Goal: Task Accomplishment & Management: Use online tool/utility

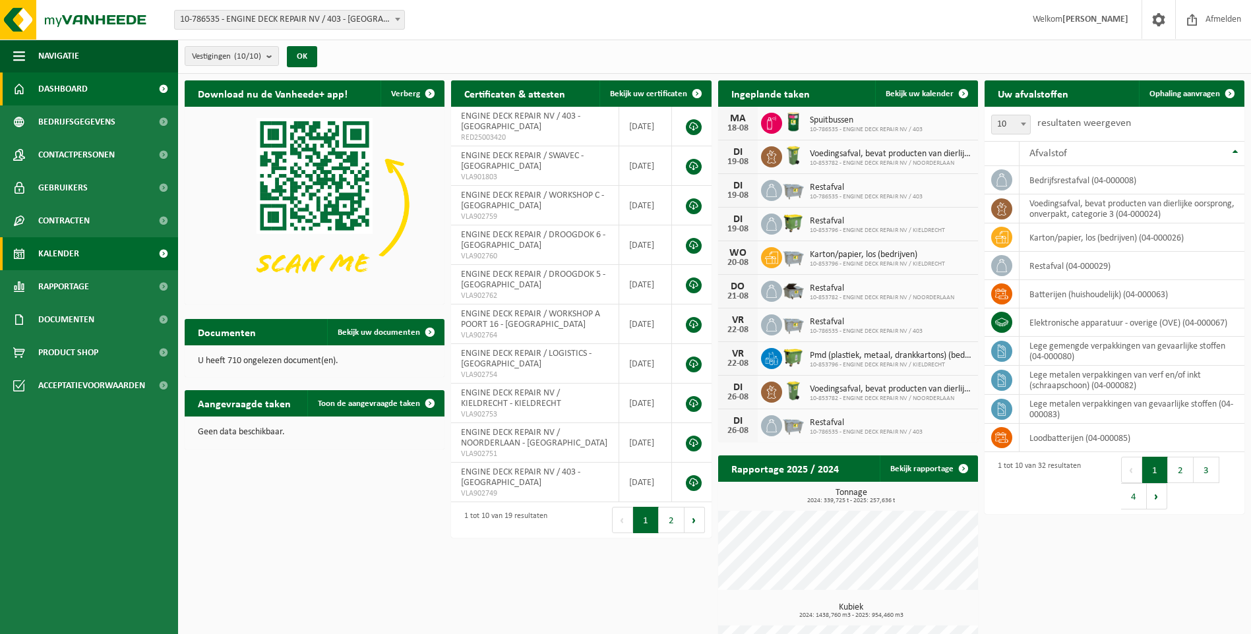
click at [53, 256] on span "Kalender" at bounding box center [58, 253] width 41 height 33
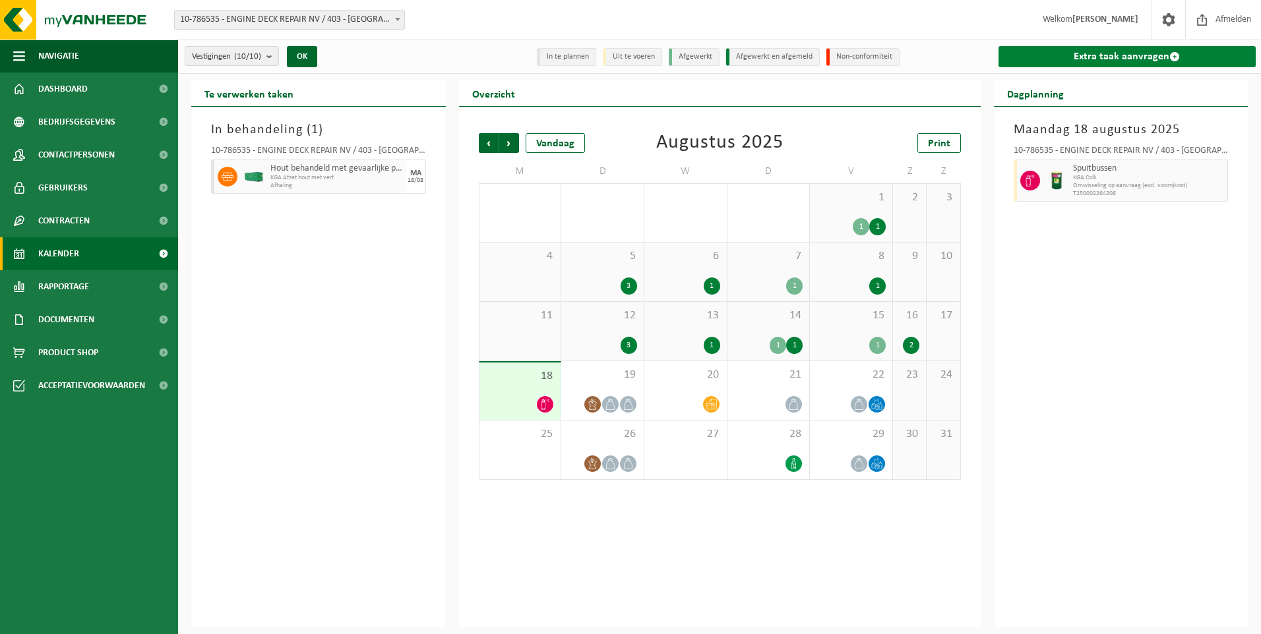
click at [1066, 65] on link "Extra taak aanvragen" at bounding box center [1127, 56] width 258 height 21
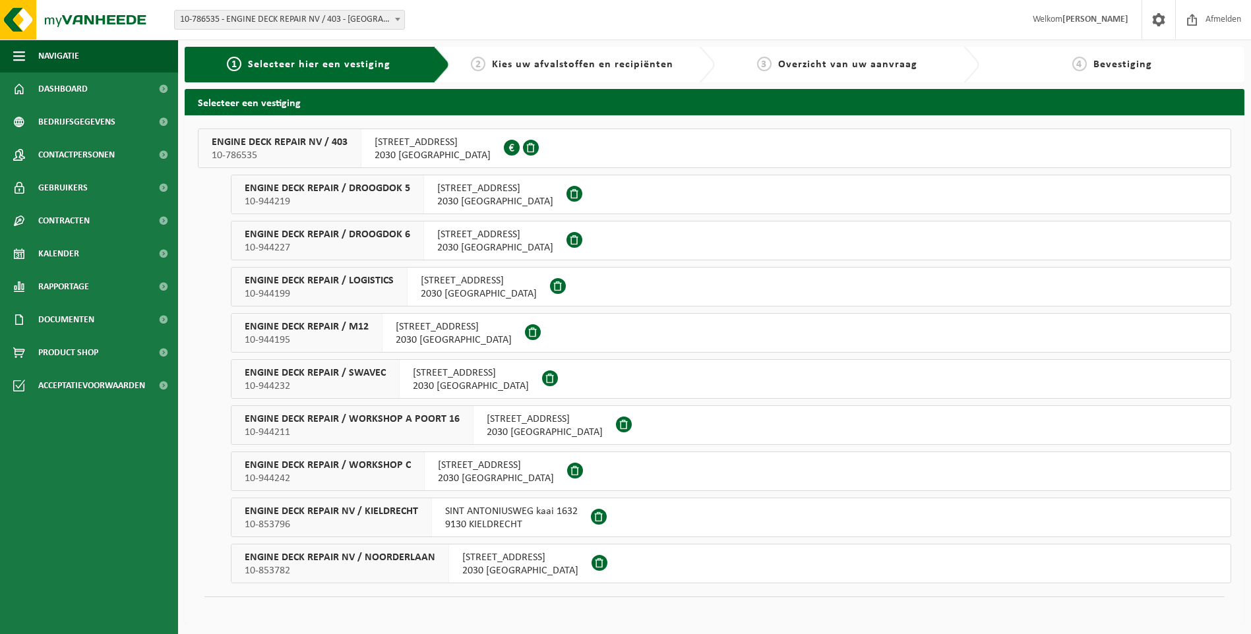
click at [400, 382] on div "INDUSTRIEWEG 11 haven 403 2030 ANTWERPEN" at bounding box center [471, 379] width 142 height 38
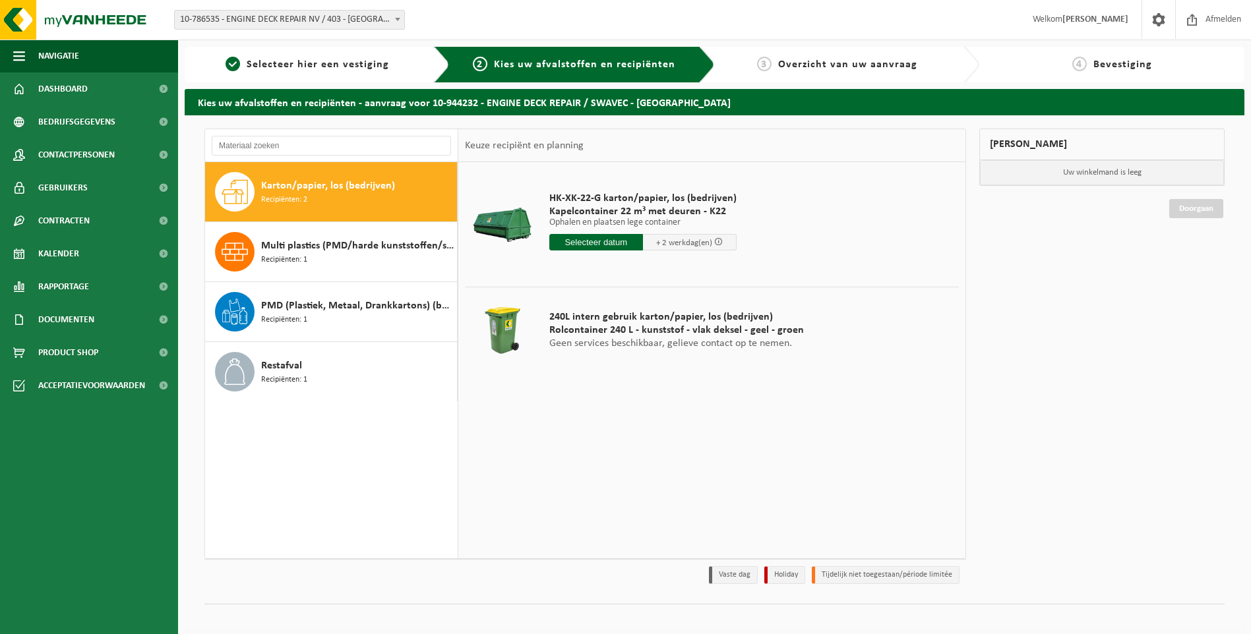
click at [599, 242] on input "text" at bounding box center [596, 242] width 94 height 16
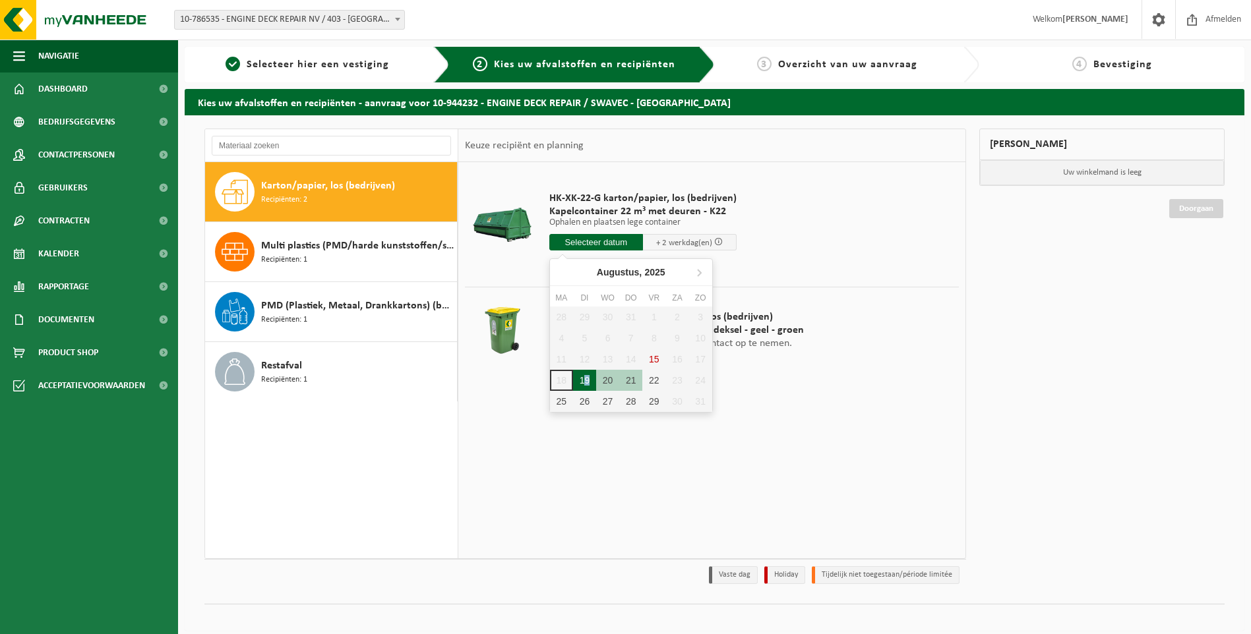
click at [588, 375] on div "19" at bounding box center [584, 380] width 23 height 21
type input "Van 2025-08-19"
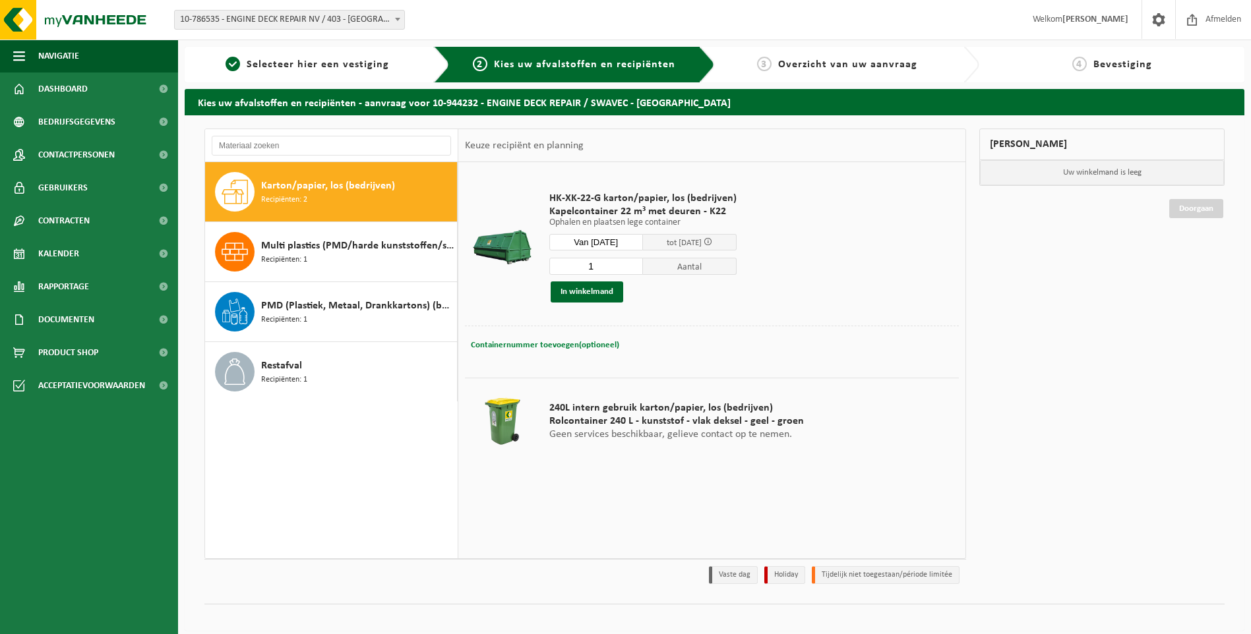
click at [567, 342] on span "Containernummer toevoegen(optioneel)" at bounding box center [545, 345] width 148 height 9
paste input "K22-164"
click at [656, 344] on input "K22-164 ," at bounding box center [637, 345] width 240 height 18
paste input "located near gate 5"
type input "K22-164 , located near gate 5"
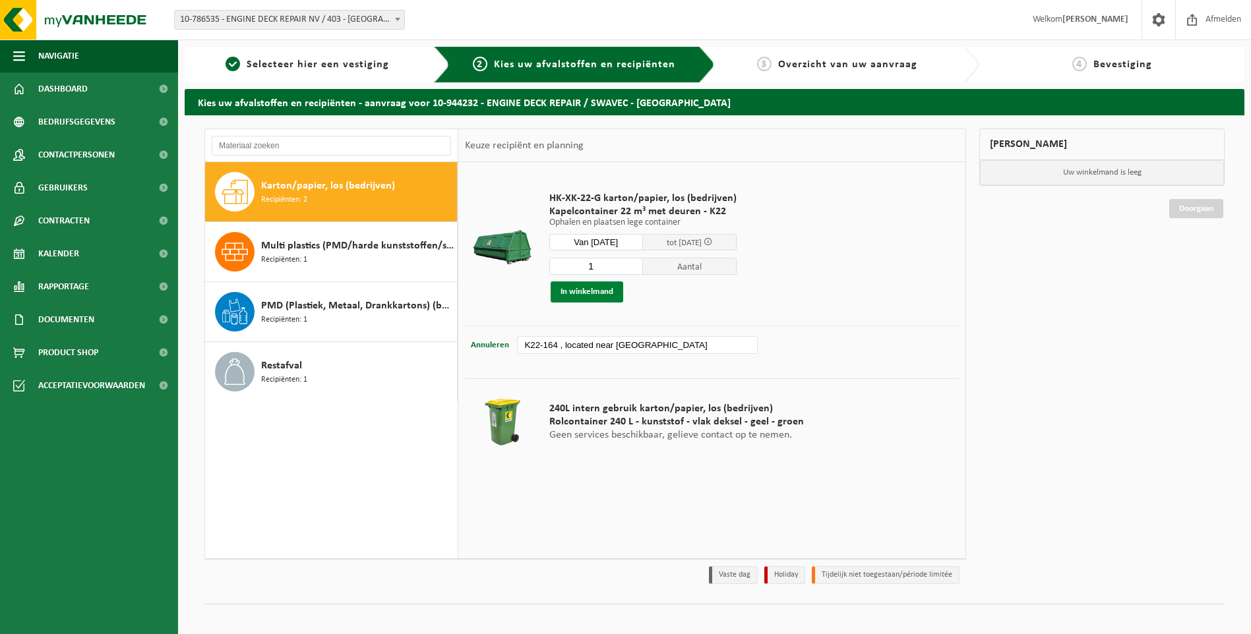
click at [582, 293] on button "In winkelmand" at bounding box center [587, 292] width 73 height 21
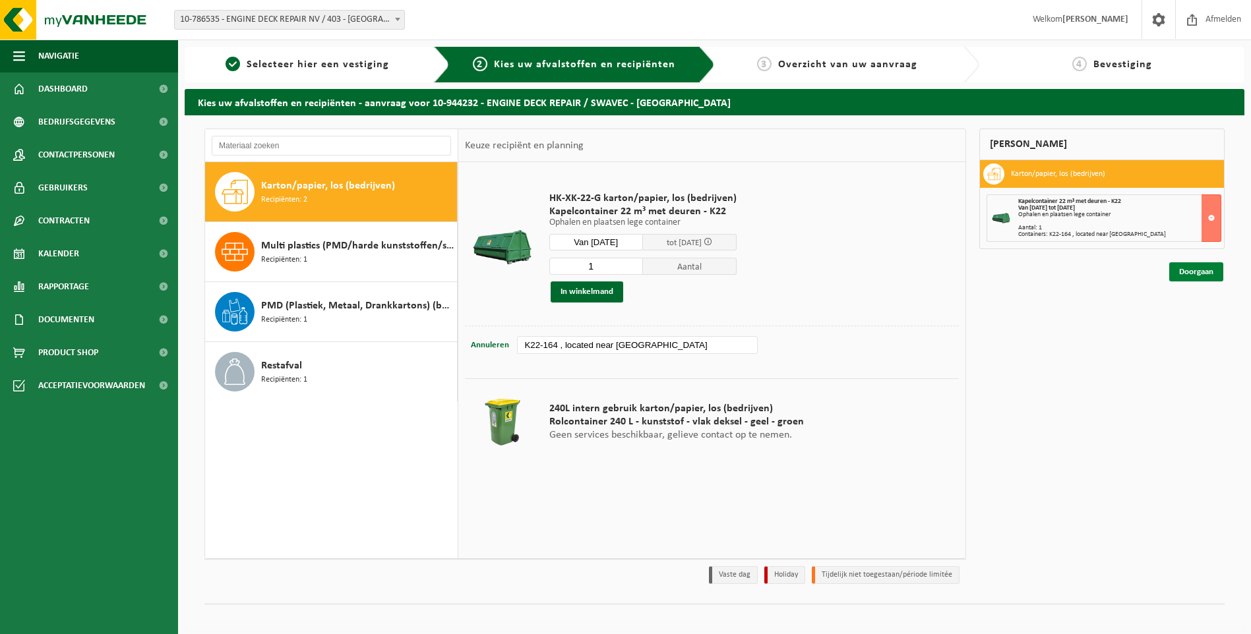
click at [1203, 272] on link "Doorgaan" at bounding box center [1196, 271] width 54 height 19
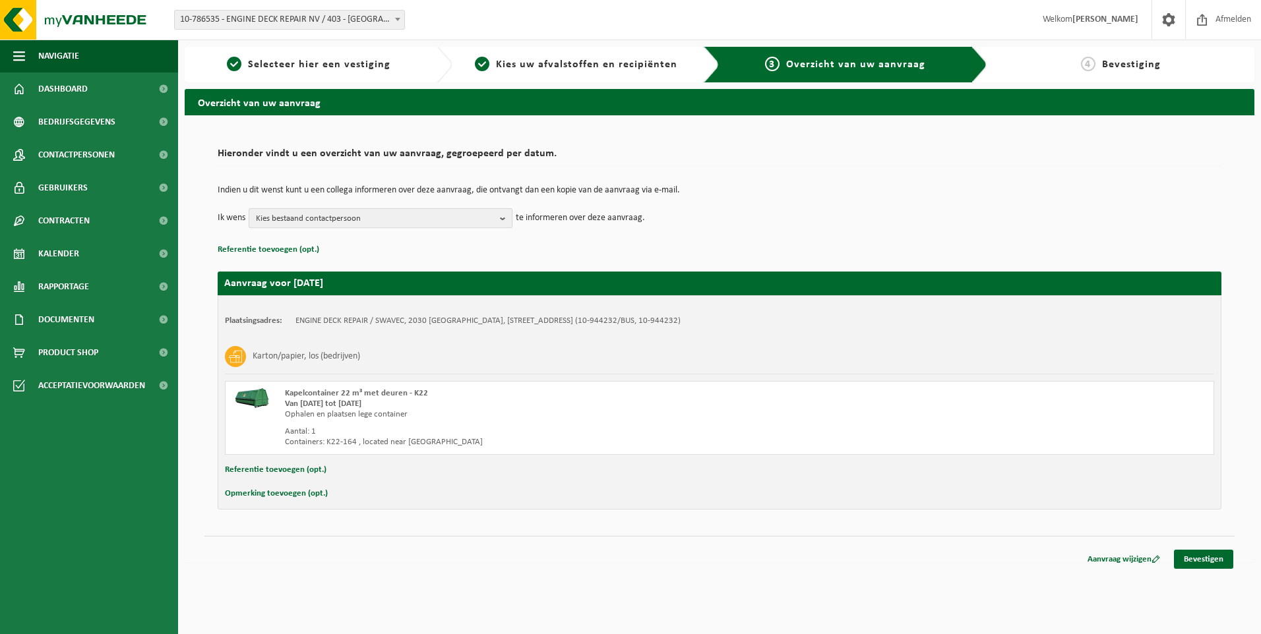
click at [319, 218] on span "Kies bestaand contactpersoon" at bounding box center [375, 219] width 239 height 20
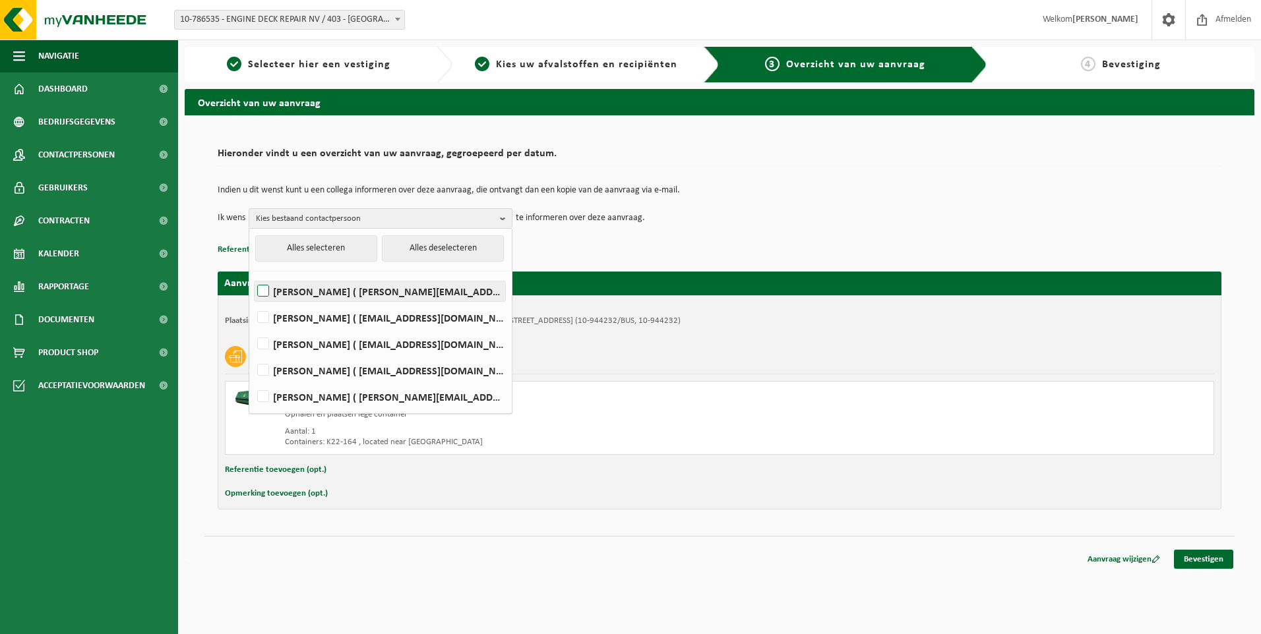
click at [289, 290] on label "Elizabeth Evans ( elizabeth.evans@edr-antwerp.eu )" at bounding box center [380, 292] width 251 height 20
click at [253, 275] on input "Elizabeth Evans ( elizabeth.evans@edr-antwerp.eu )" at bounding box center [252, 274] width 1 height 1
checkbox input "true"
click at [295, 311] on label "LIEVEN GILLIS ( lieven@consultes.be )" at bounding box center [380, 318] width 251 height 20
click at [253, 301] on input "LIEVEN GILLIS ( lieven@consultes.be )" at bounding box center [252, 301] width 1 height 1
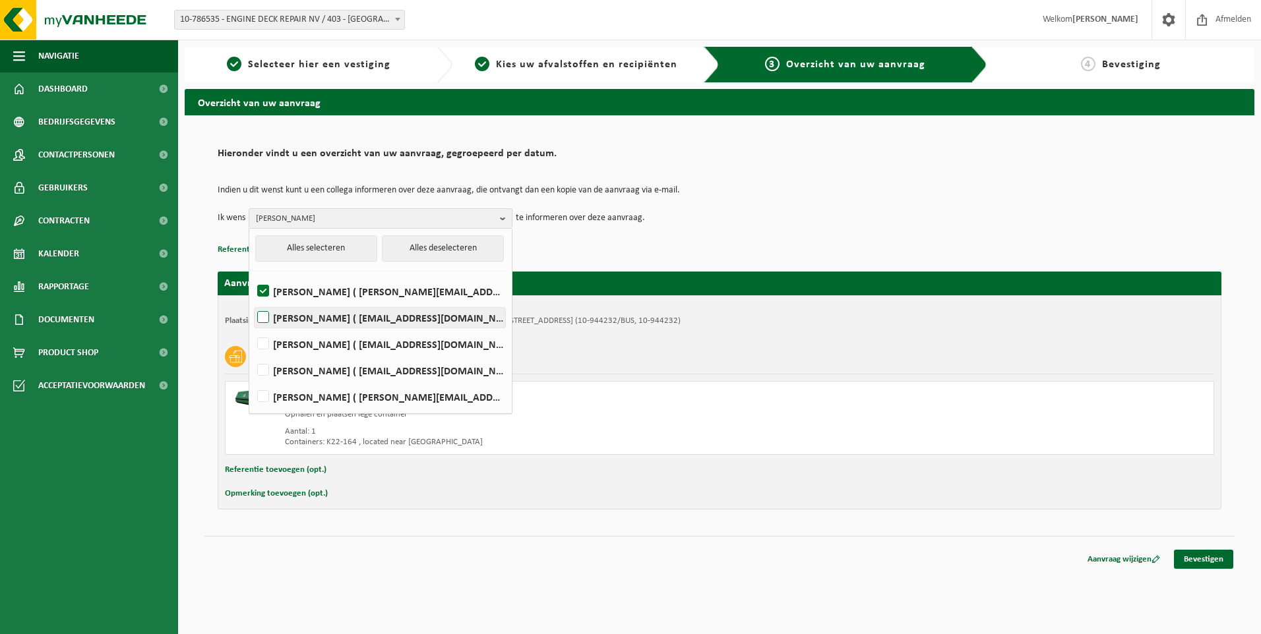
checkbox input "true"
click at [299, 341] on label "FRÉDÉRIC LYTENS ( flytens@edr-antwerp.eu )" at bounding box center [380, 344] width 251 height 20
click at [253, 328] on input "FRÉDÉRIC LYTENS ( flytens@edr-antwerp.eu )" at bounding box center [252, 327] width 1 height 1
checkbox input "true"
click at [295, 365] on label "Slawomir Madej ( smadej@edr-antwerp.eu )" at bounding box center [380, 371] width 251 height 20
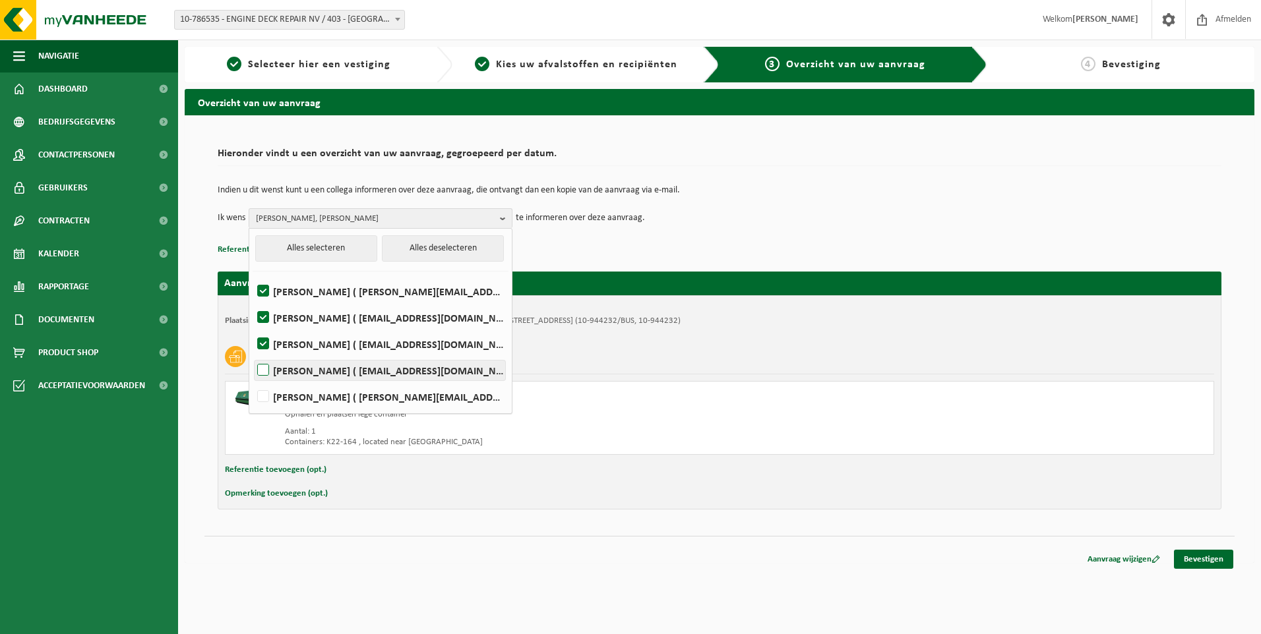
click at [253, 354] on input "Slawomir Madej ( smadej@edr-antwerp.eu )" at bounding box center [252, 353] width 1 height 1
checkbox input "true"
click at [802, 208] on td "Indien u dit wenst kunt u een collega informeren over deze aanvraag, die ontvan…" at bounding box center [720, 197] width 1004 height 22
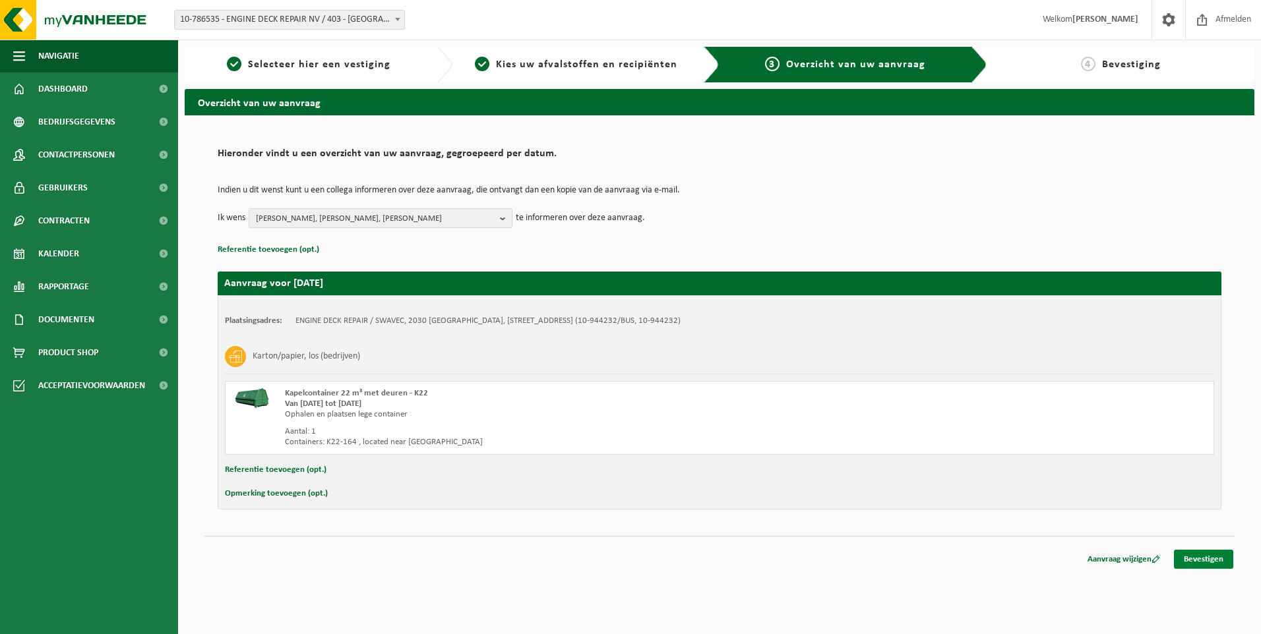
click at [1214, 555] on link "Bevestigen" at bounding box center [1203, 559] width 59 height 19
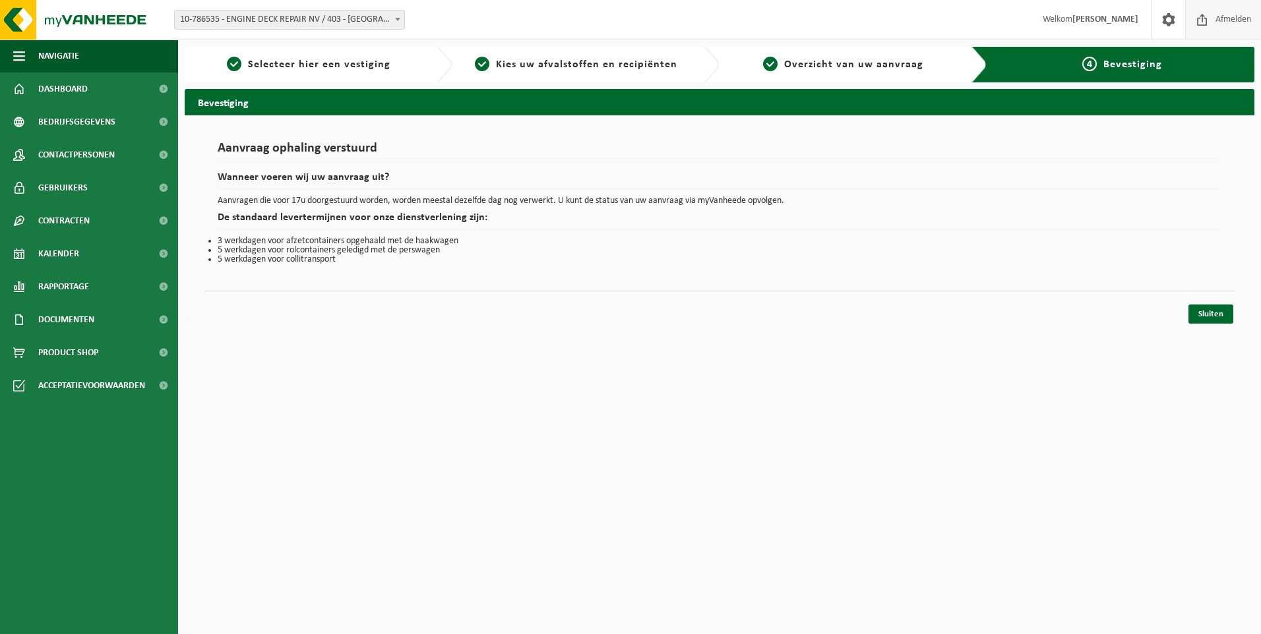
click at [1225, 24] on span "Afmelden" at bounding box center [1233, 19] width 42 height 39
